Goal: Find specific page/section: Find specific page/section

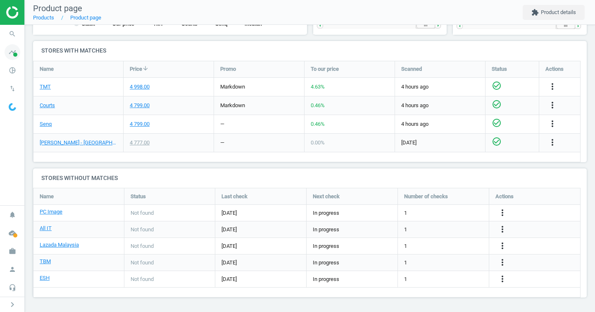
click at [13, 52] on icon "timeline" at bounding box center [13, 52] width 16 height 16
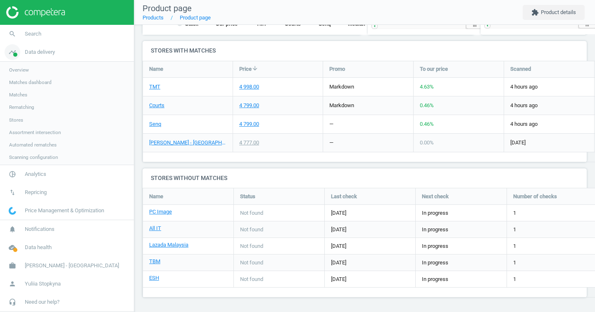
scroll to position [4, 4]
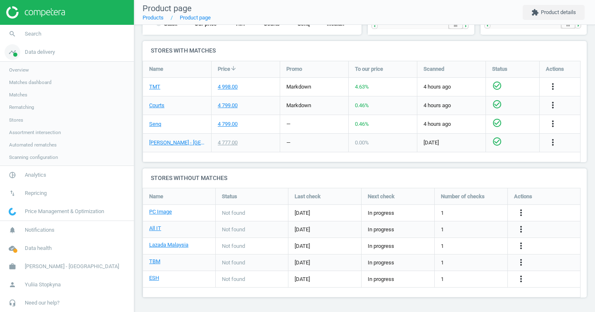
click at [24, 56] on span "timeline" at bounding box center [12, 52] width 25 height 18
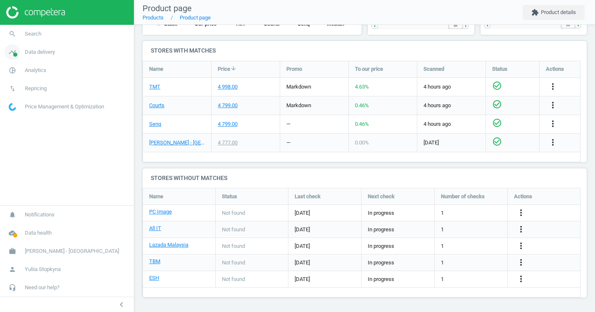
click at [33, 59] on link "timeline Data delivery" at bounding box center [67, 52] width 134 height 18
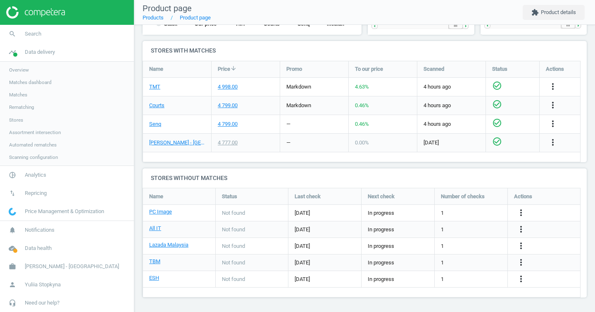
click at [21, 115] on link "Stores" at bounding box center [67, 120] width 134 height 12
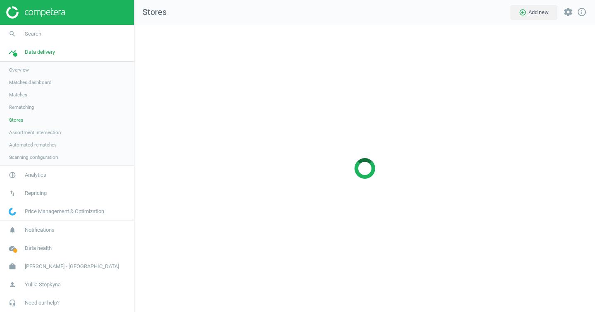
scroll to position [300, 474]
